Goal: Transaction & Acquisition: Purchase product/service

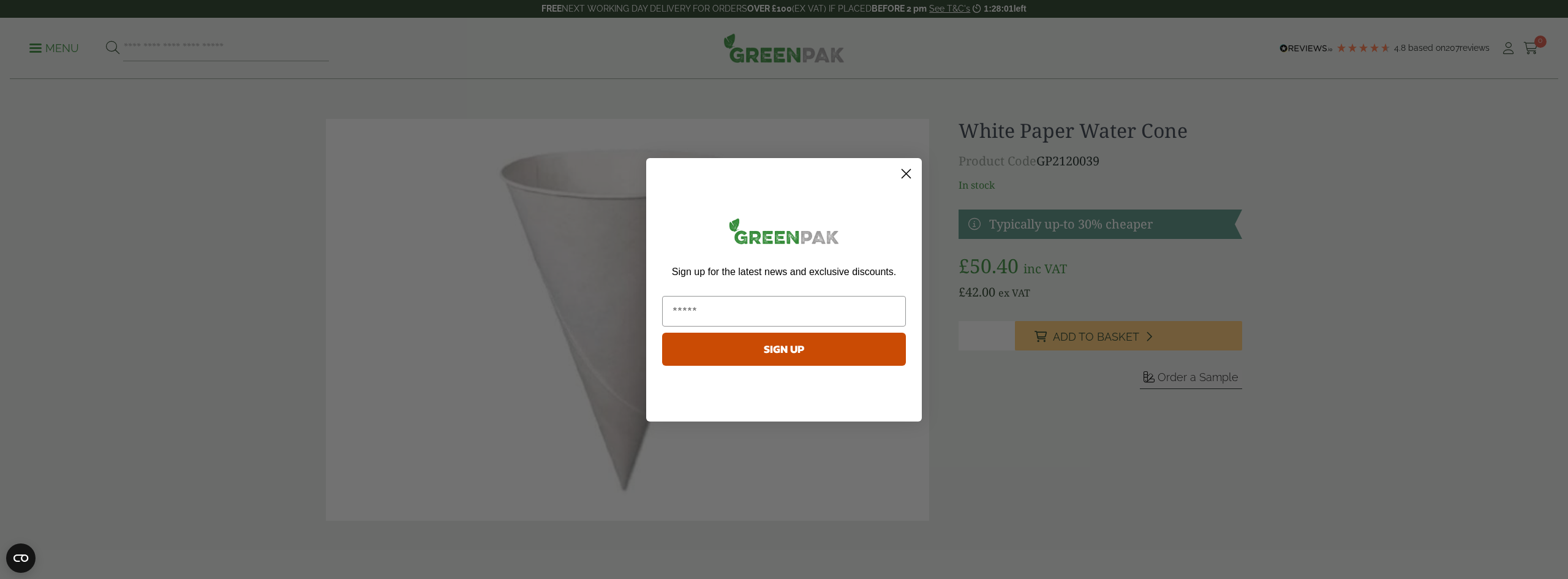
click at [907, 178] on circle "Close dialog" at bounding box center [906, 173] width 20 height 20
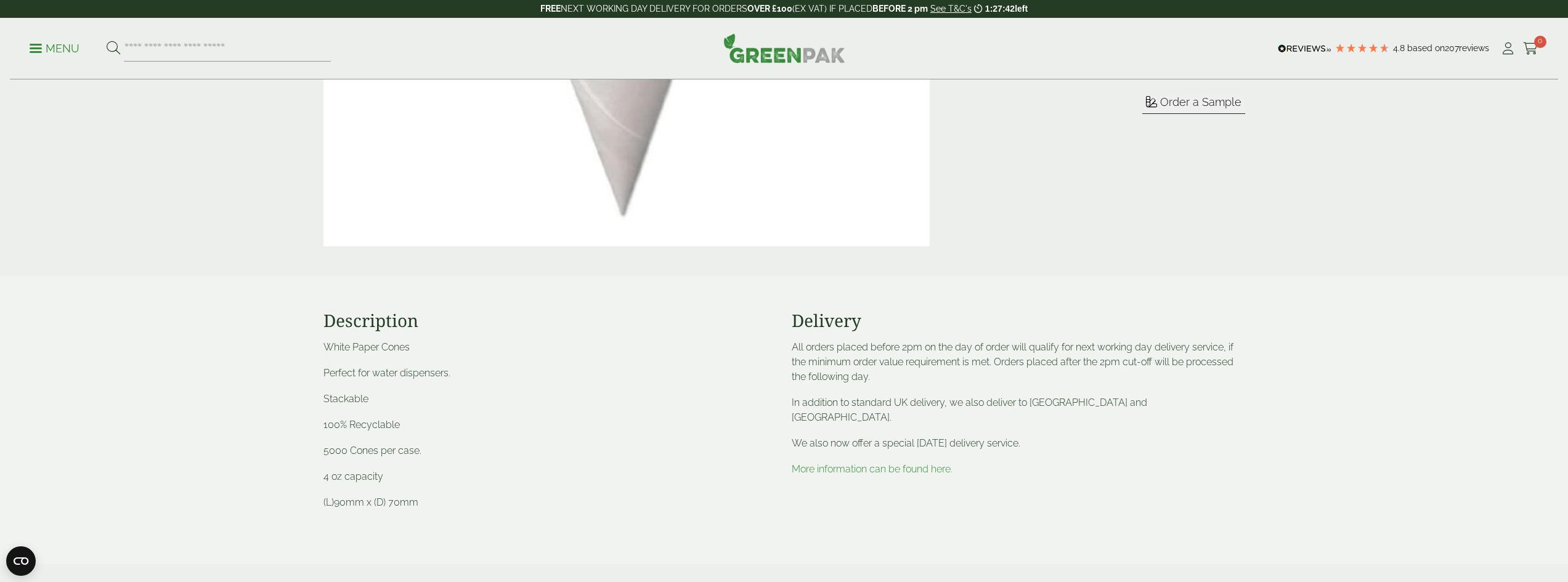
scroll to position [308, 0]
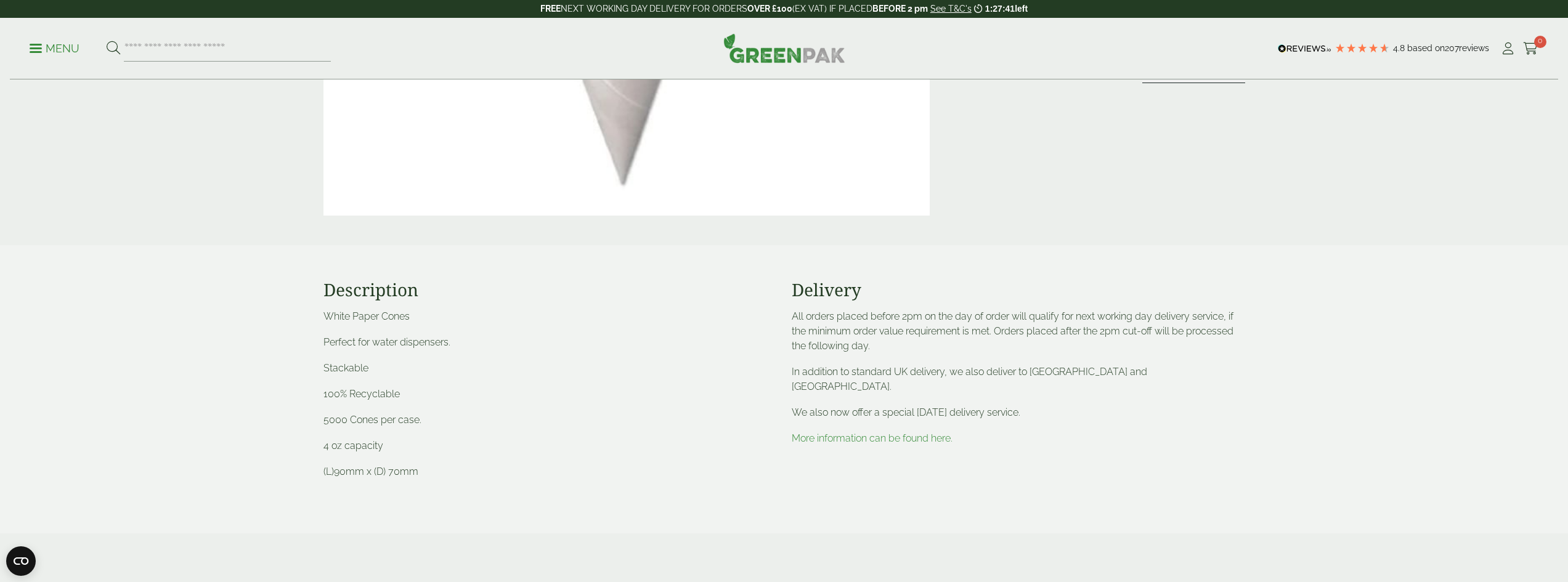
click at [851, 431] on p "More information can be found here." at bounding box center [1018, 438] width 454 height 15
click at [853, 433] on link "More information can be found here." at bounding box center [872, 438] width 160 height 12
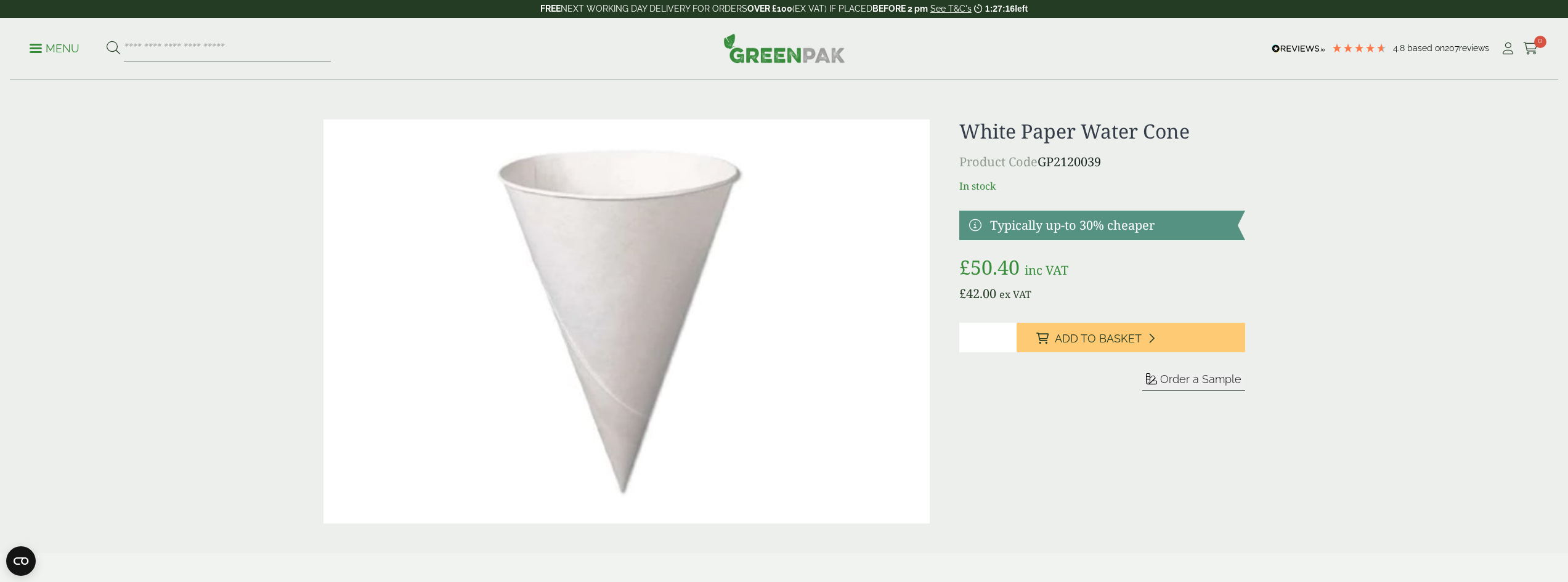
click at [1053, 231] on link at bounding box center [1102, 225] width 285 height 29
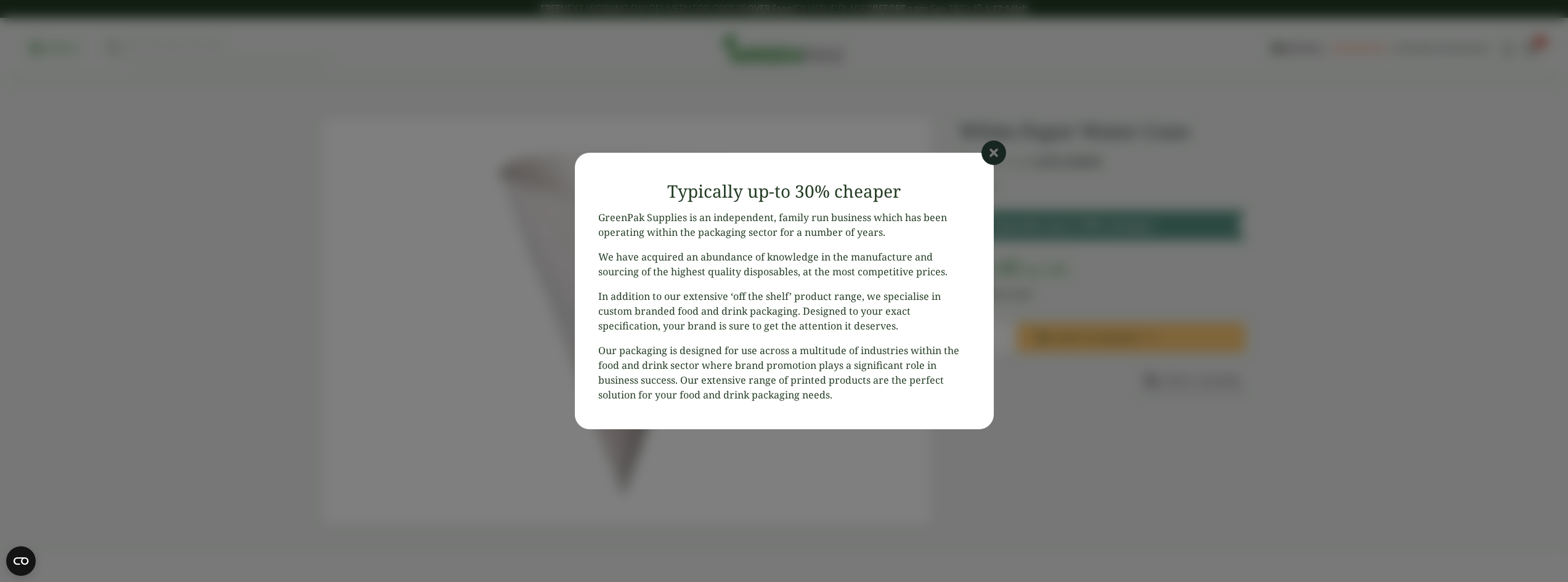
click at [992, 160] on icon at bounding box center [993, 152] width 24 height 24
